Goal: Information Seeking & Learning: Find specific fact

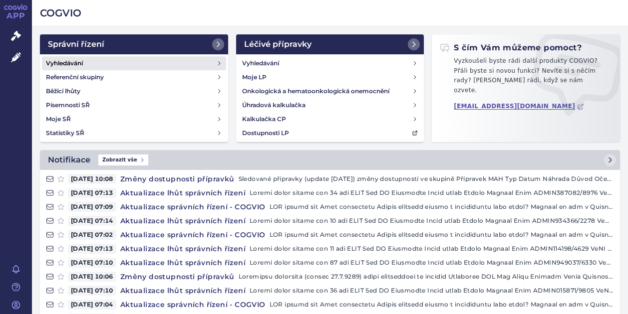
click at [59, 60] on h4 "Vyhledávání" at bounding box center [64, 63] width 37 height 10
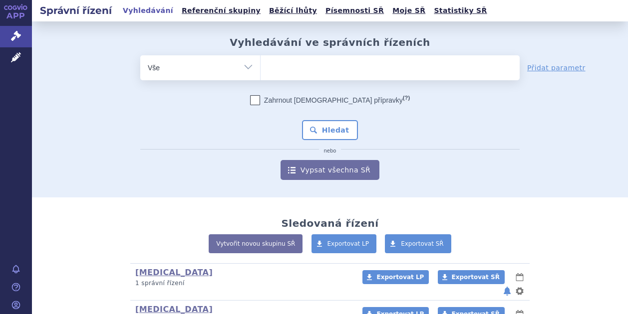
click at [289, 66] on ul at bounding box center [390, 65] width 259 height 21
click at [261, 66] on select at bounding box center [260, 67] width 0 height 25
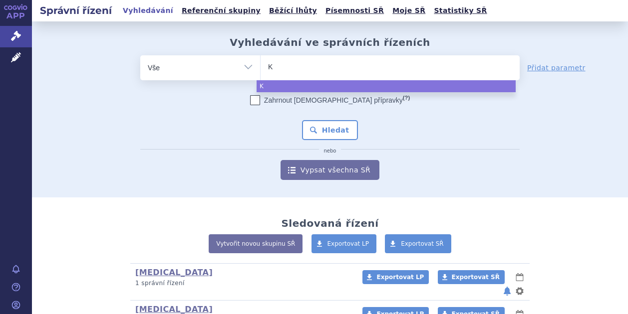
type input "Ki"
type input "Kis"
type input "Kisq"
type input "Kisqa"
type input "Kisqali"
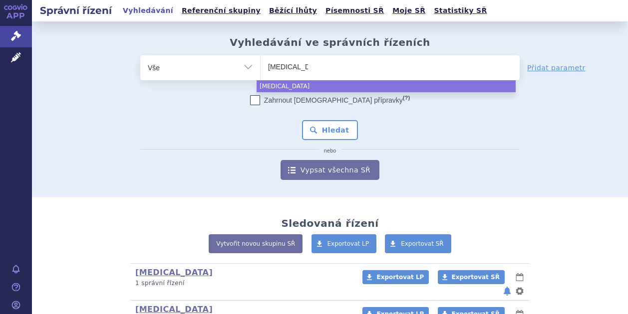
select select "Kisqali"
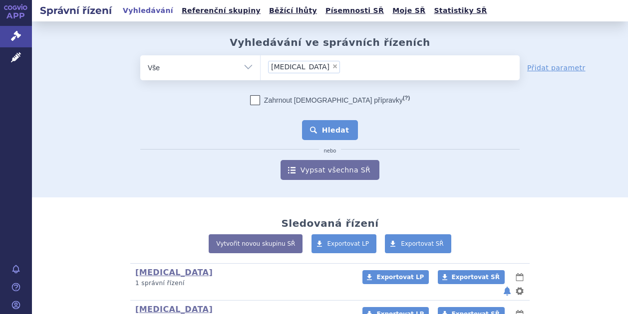
click at [327, 128] on button "Hledat" at bounding box center [330, 130] width 56 height 20
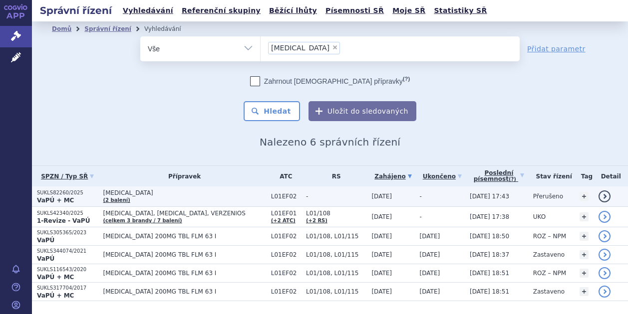
click at [60, 194] on p "SUKLS82260/2025" at bounding box center [67, 193] width 61 height 7
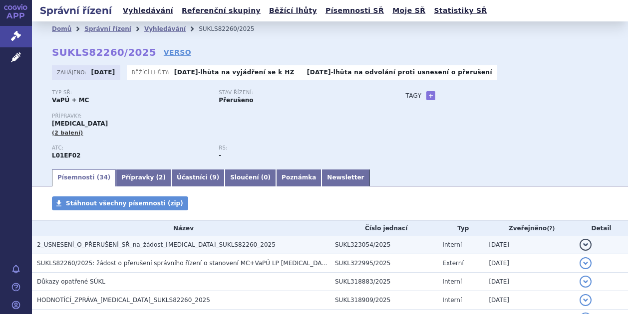
click at [85, 244] on span "2_USNESENÍ_O_PŘERUŠENÍ_SŘ_na_žádost_[MEDICAL_DATA]_SUKLS82260_2025" at bounding box center [156, 245] width 239 height 7
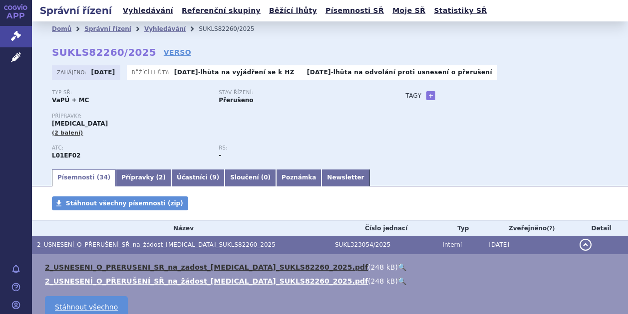
click at [110, 267] on link "2_USNESENI_O_PRERUSENI_SR_na_zadost_[MEDICAL_DATA]_SUKLS82260_2025.pdf" at bounding box center [206, 268] width 323 height 8
